Goal: Information Seeking & Learning: Learn about a topic

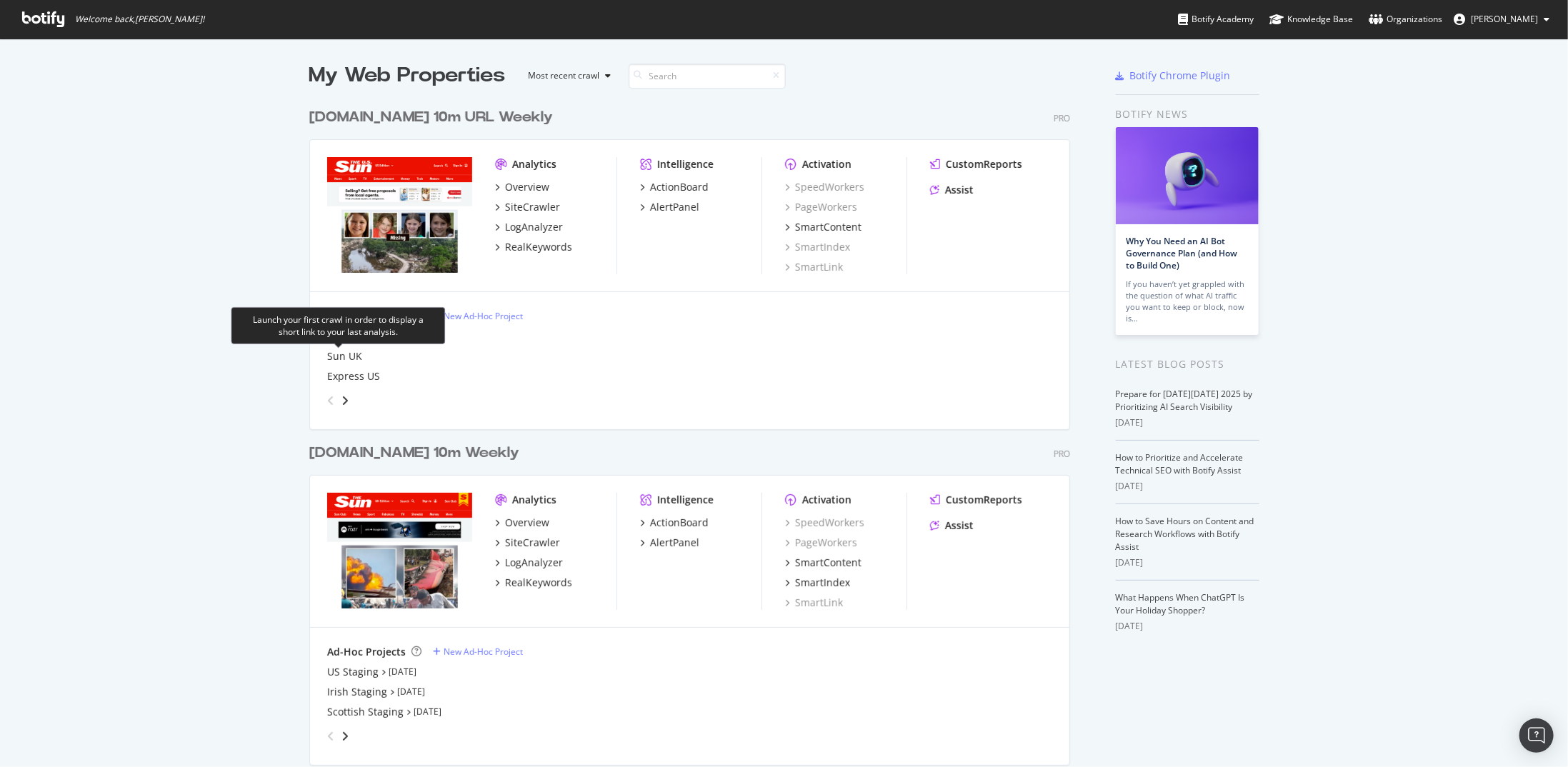
scroll to position [756, 1547]
click at [360, 677] on div "US Staging" at bounding box center [352, 672] width 51 height 14
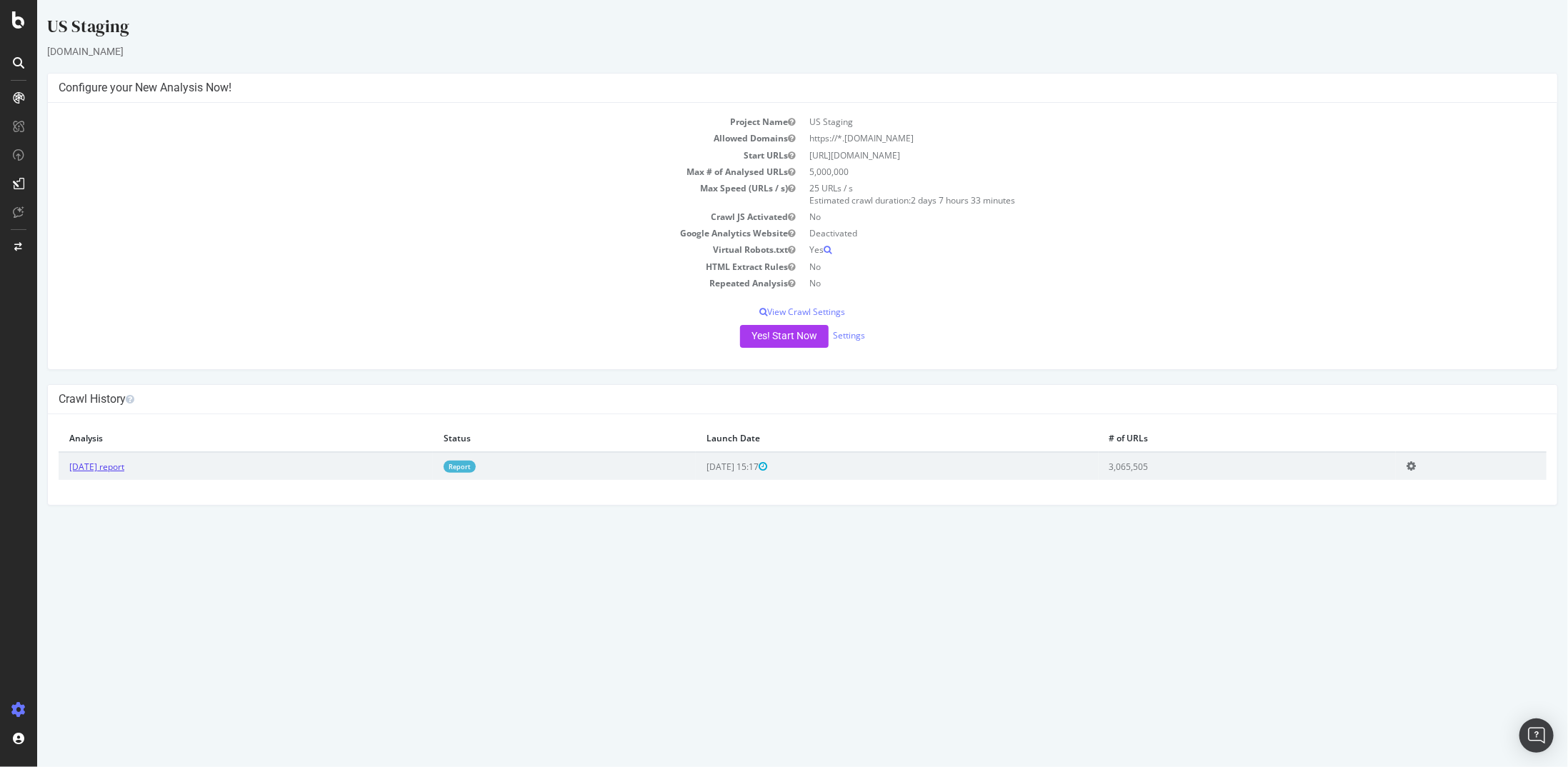
click at [124, 462] on link "[DATE] report" at bounding box center [96, 467] width 55 height 13
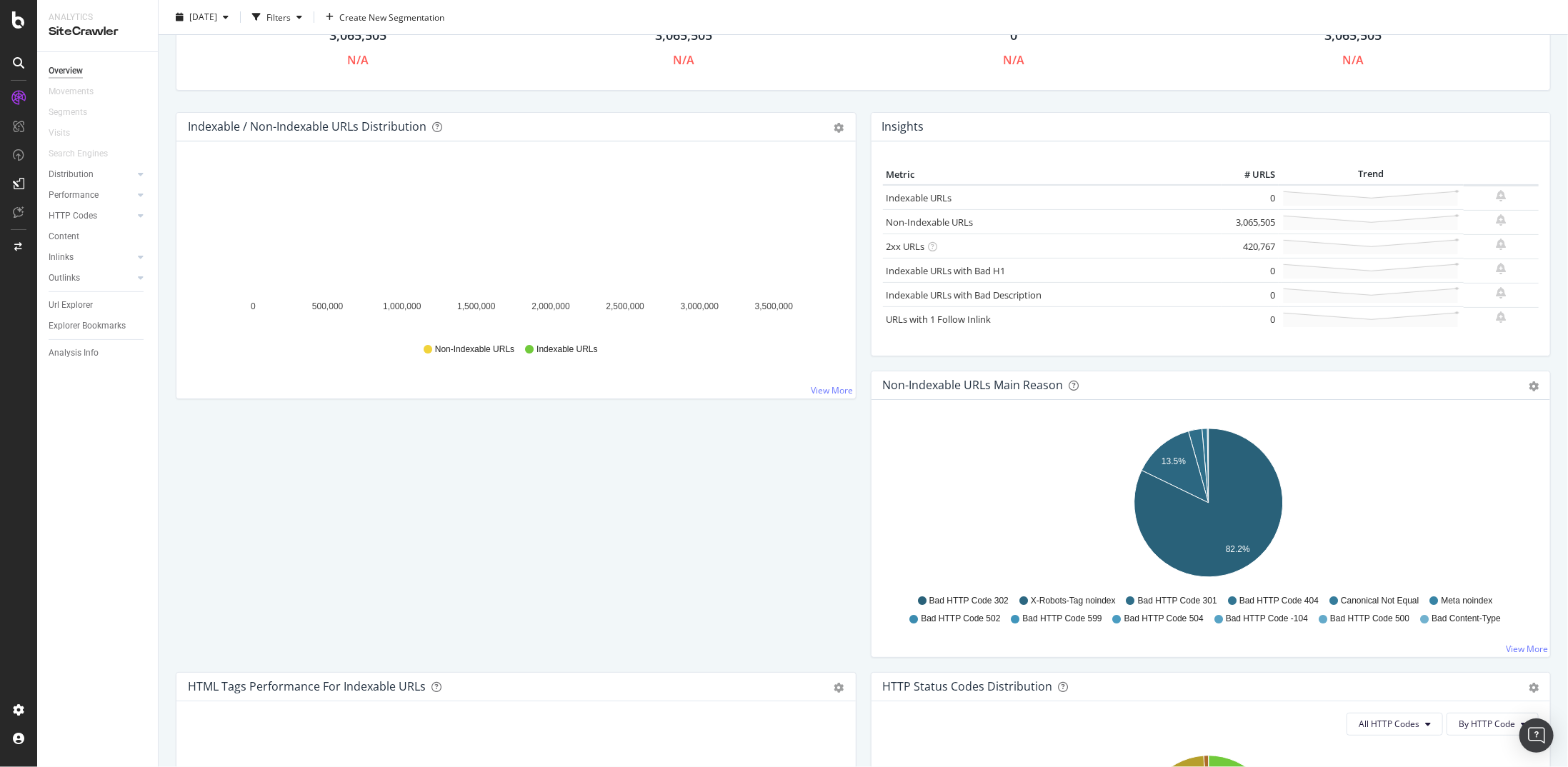
scroll to position [428, 0]
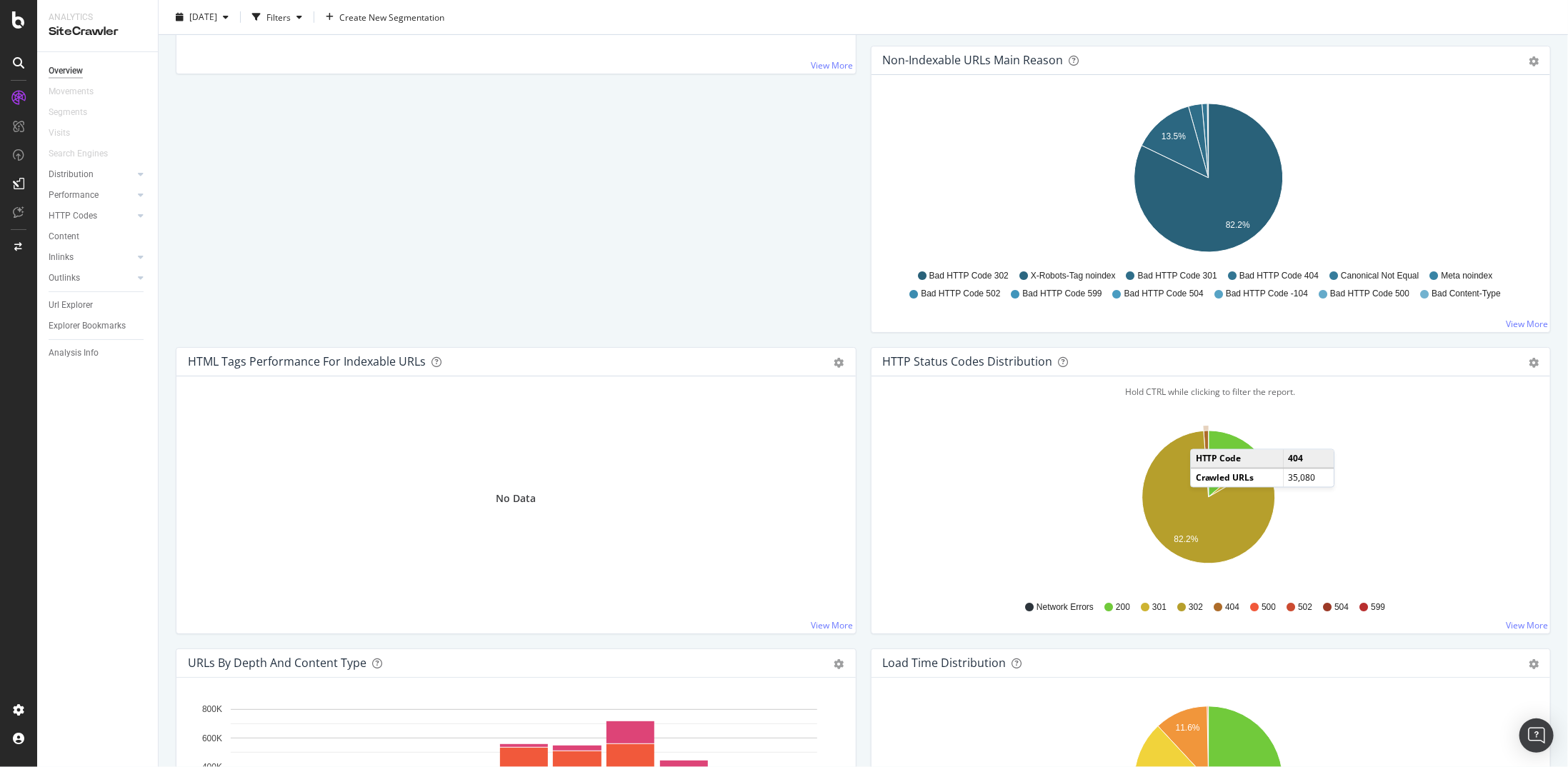
click at [1204, 432] on icon "A chart." at bounding box center [1207, 463] width 5 height 66
